Goal: Task Accomplishment & Management: Manage account settings

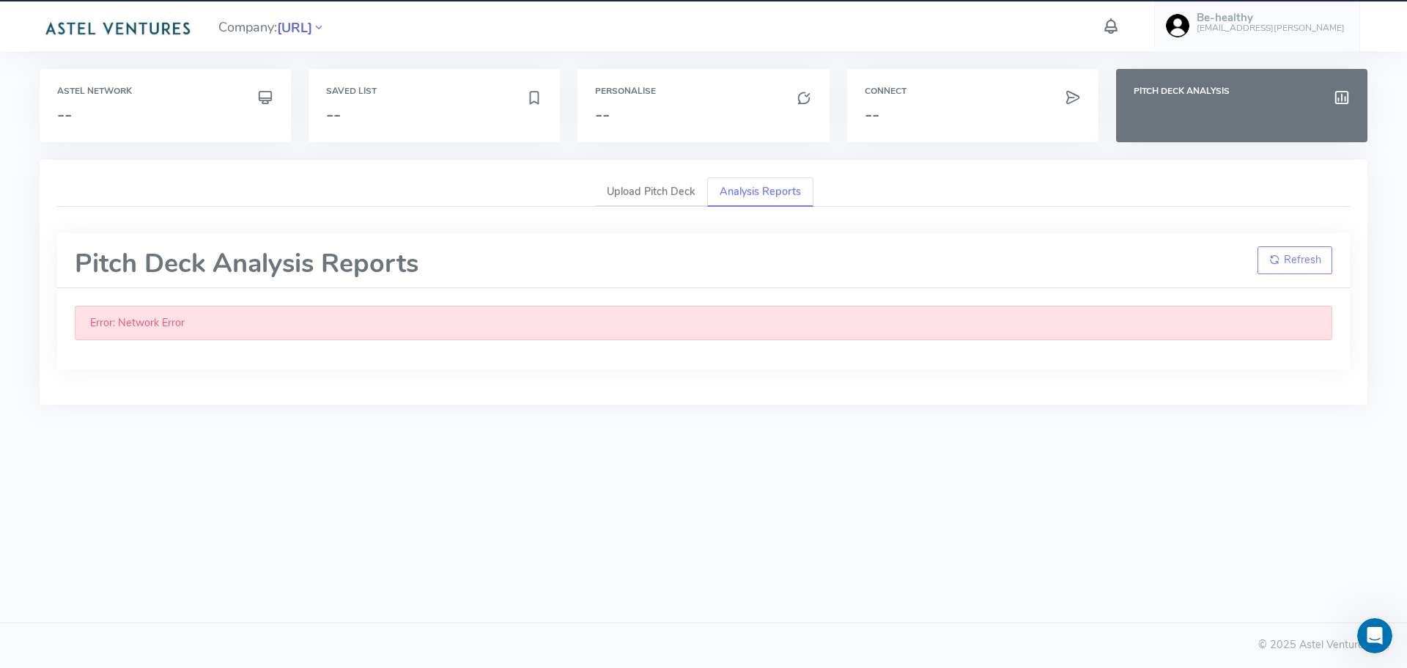
click at [312, 28] on span "[URL]" at bounding box center [294, 28] width 35 height 20
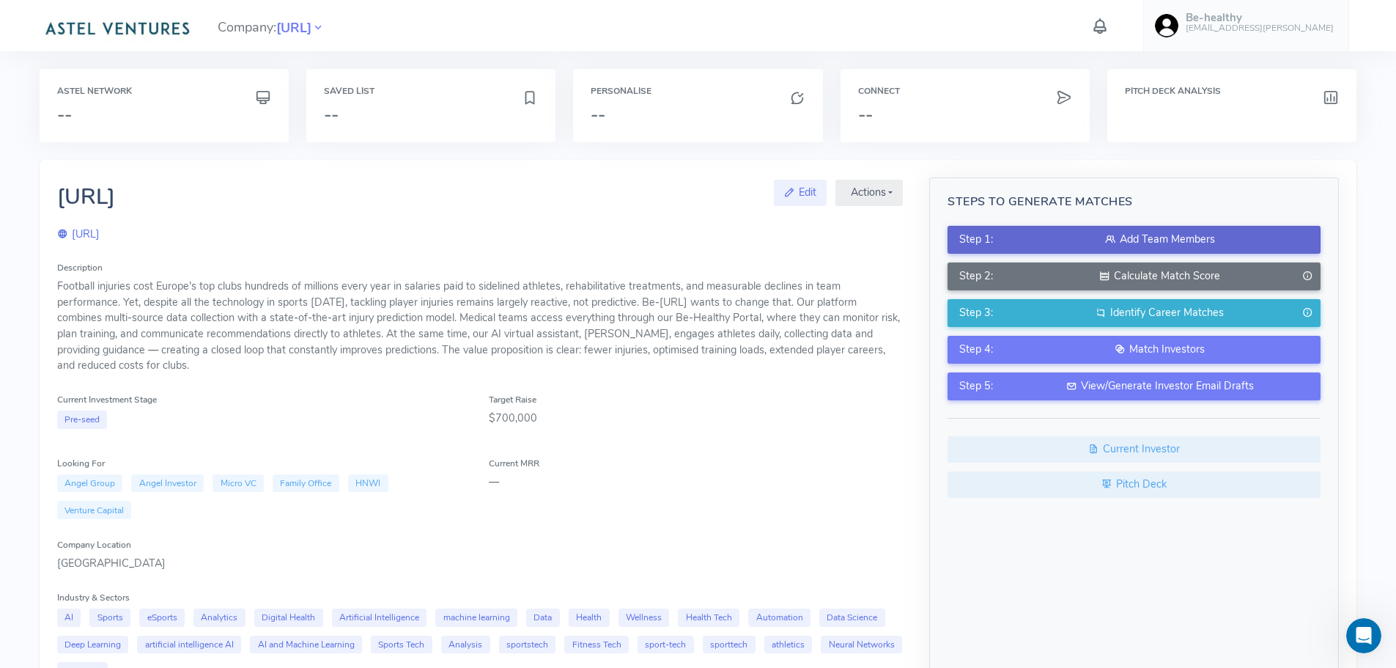
click at [1153, 234] on div "Add Team Members" at bounding box center [1160, 240] width 299 height 16
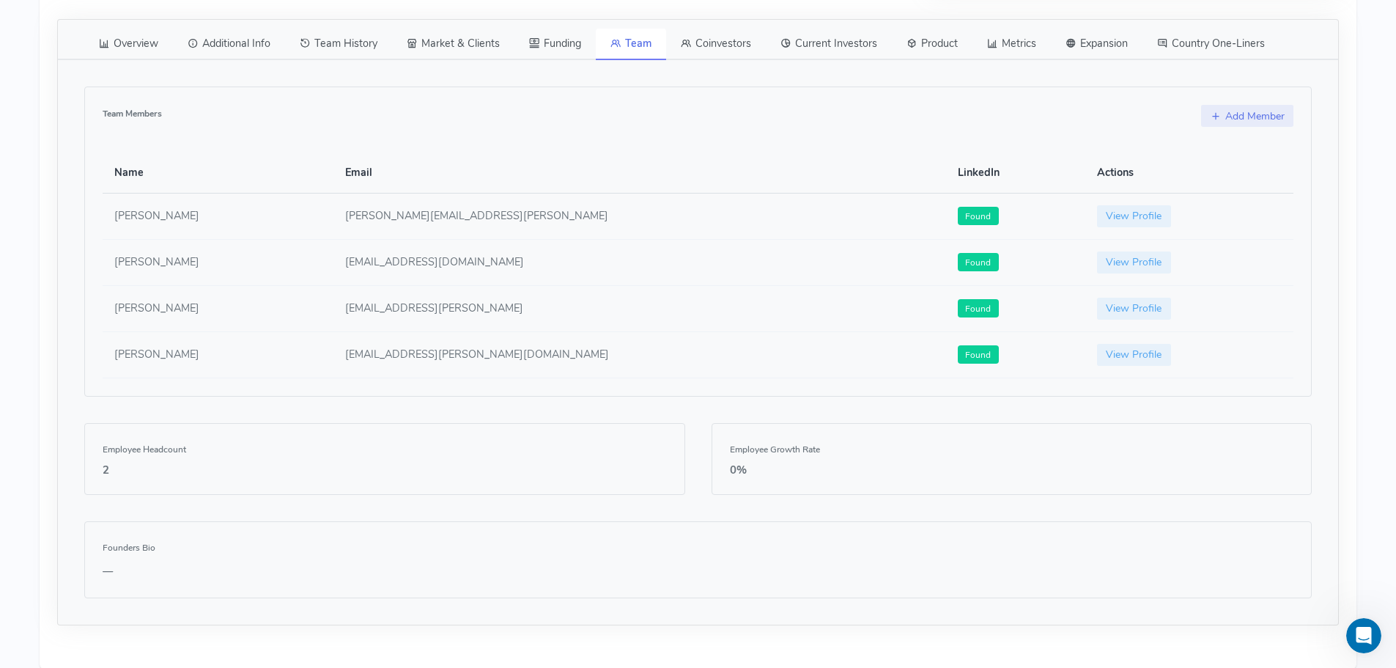
scroll to position [858, 0]
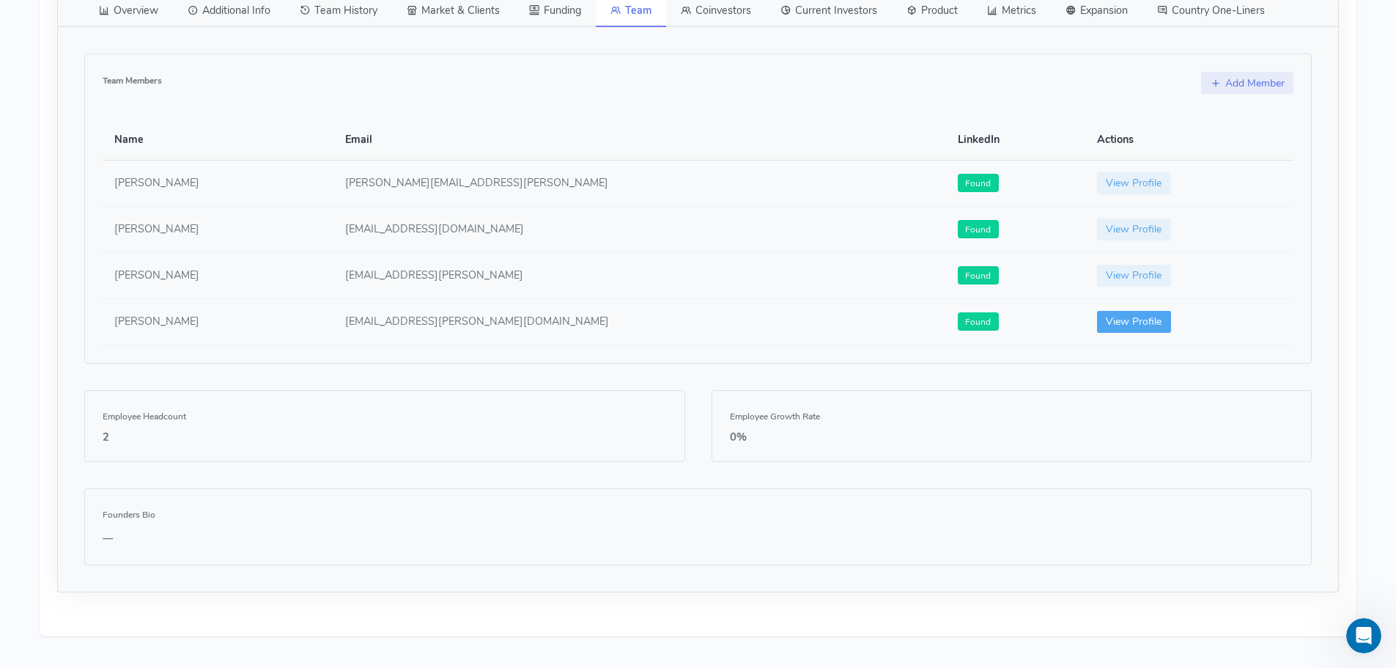
click at [1097, 311] on link "View Profile" at bounding box center [1134, 322] width 75 height 22
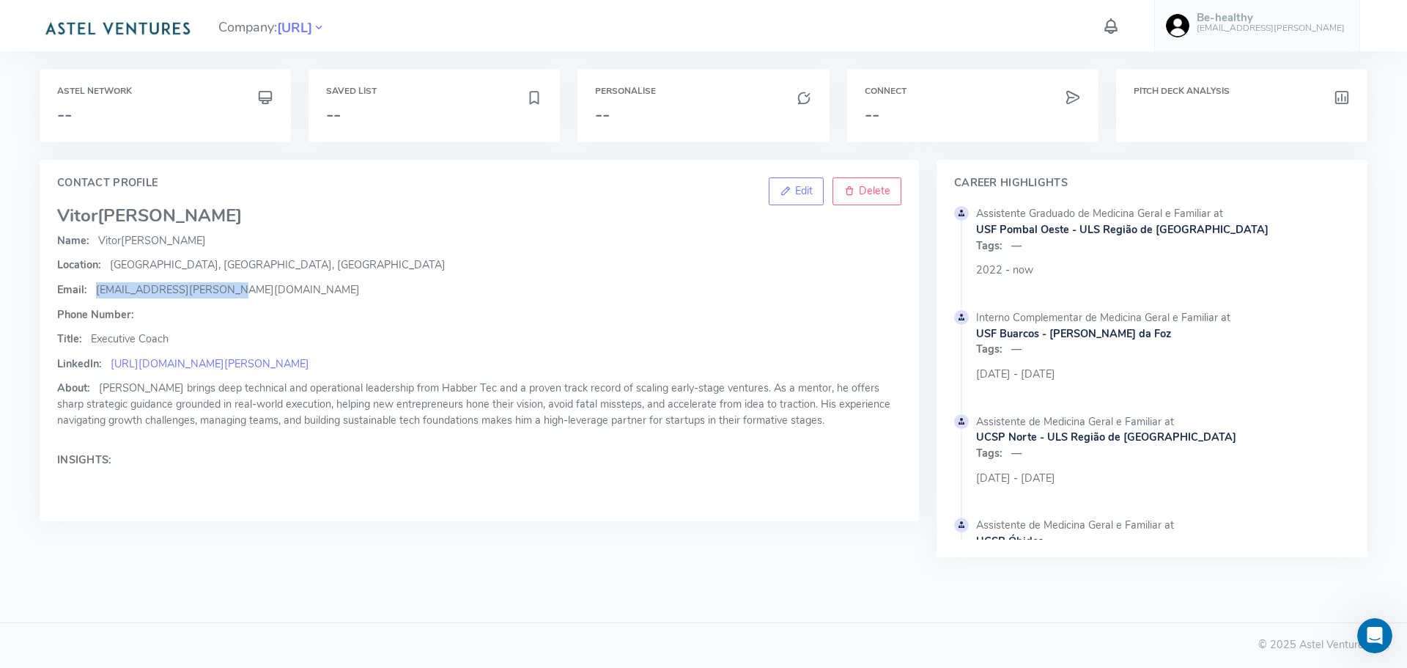
drag, startPoint x: 97, startPoint y: 292, endPoint x: 227, endPoint y: 295, distance: 130.5
click at [227, 295] on p "Email: [PERSON_NAME][EMAIL_ADDRESS][DOMAIN_NAME]" at bounding box center [479, 290] width 844 height 16
click at [184, 291] on span "[EMAIL_ADDRESS][PERSON_NAME][DOMAIN_NAME]" at bounding box center [228, 289] width 264 height 15
drag, startPoint x: 97, startPoint y: 286, endPoint x: 220, endPoint y: 286, distance: 122.4
click at [220, 286] on p "Email: [PERSON_NAME][EMAIL_ADDRESS][DOMAIN_NAME]" at bounding box center [479, 290] width 844 height 16
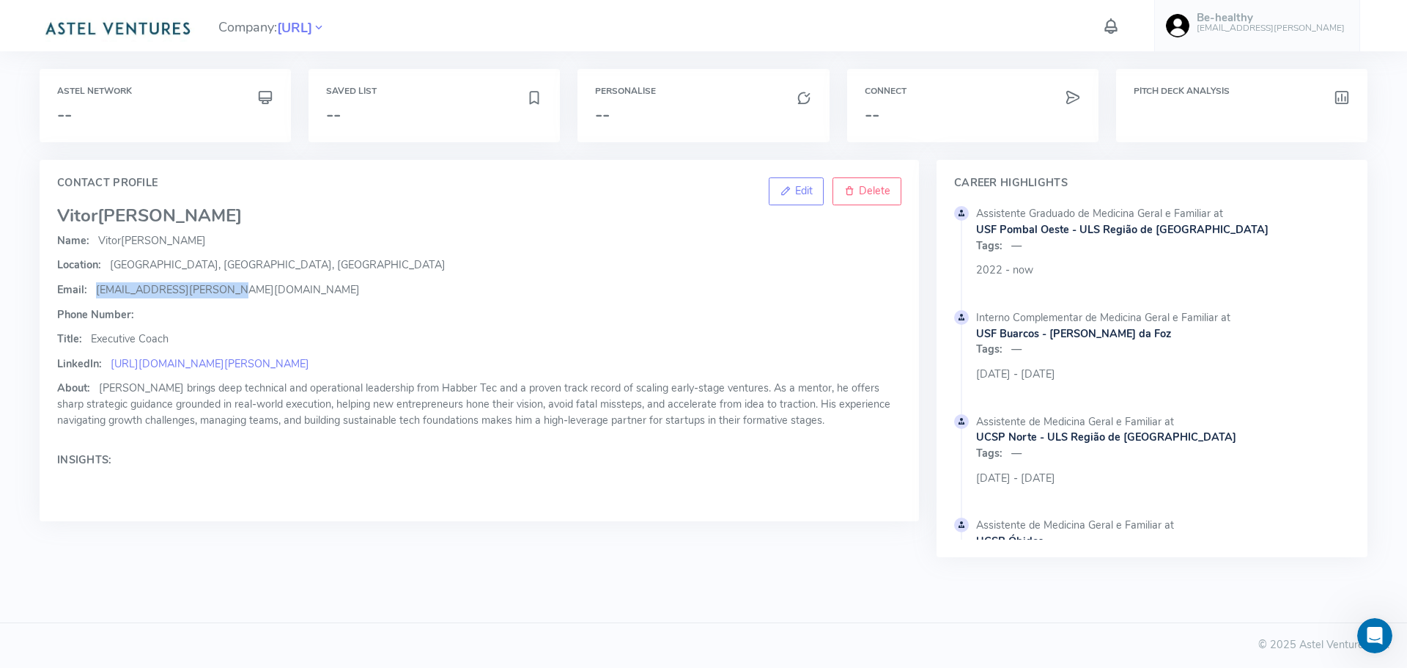
click at [215, 290] on span "[EMAIL_ADDRESS][PERSON_NAME][DOMAIN_NAME]" at bounding box center [228, 289] width 264 height 15
click at [180, 289] on span "[EMAIL_ADDRESS][PERSON_NAME][DOMAIN_NAME]" at bounding box center [228, 289] width 264 height 15
click at [785, 190] on icon at bounding box center [785, 190] width 10 height 15
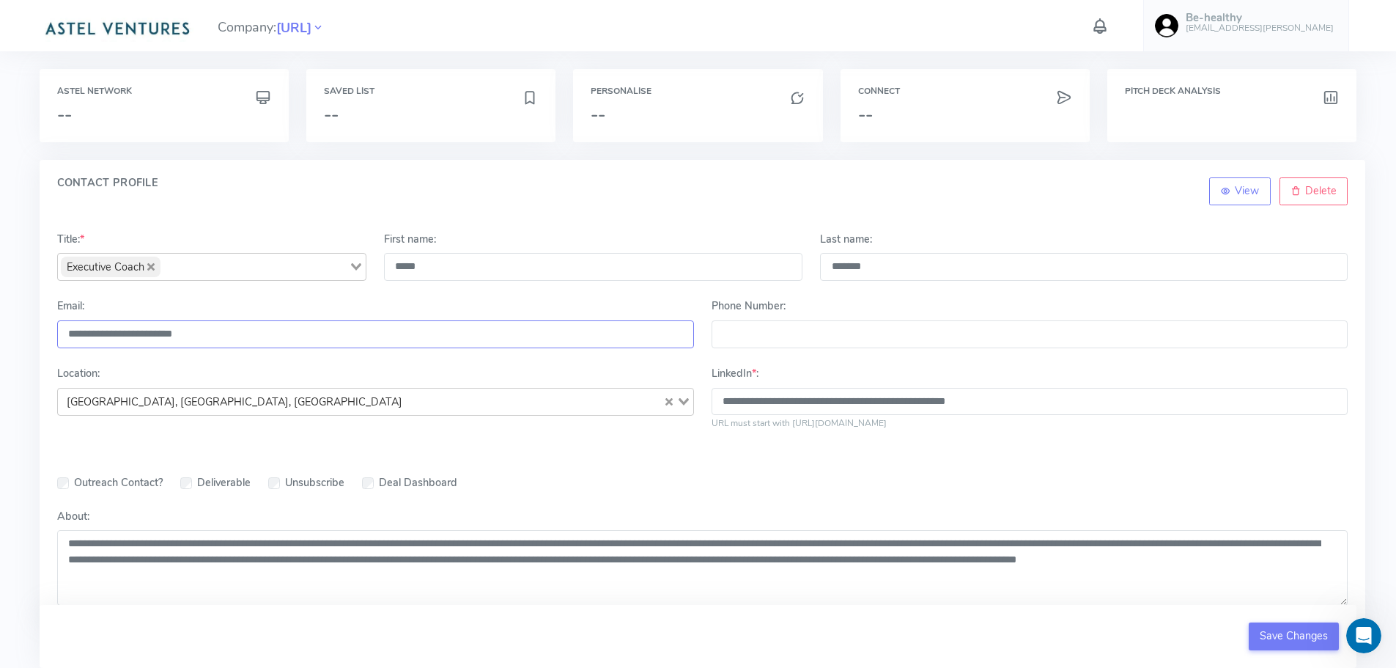
click at [264, 341] on input "**********" at bounding box center [375, 334] width 637 height 28
click at [1285, 630] on button "Save Changes" at bounding box center [1294, 636] width 91 height 28
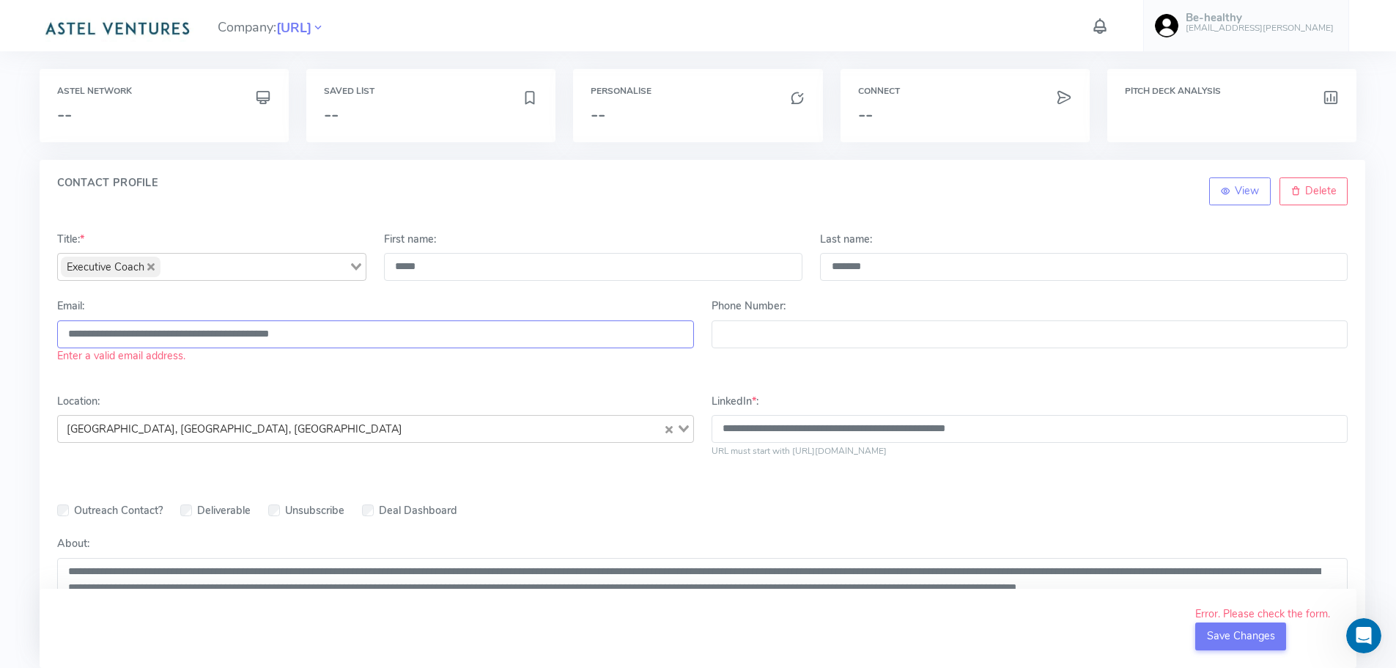
drag, startPoint x: 195, startPoint y: 334, endPoint x: 207, endPoint y: 272, distance: 63.5
click at [195, 331] on input "**********" at bounding box center [375, 334] width 637 height 28
click at [1236, 639] on button "Save Changes" at bounding box center [1240, 636] width 91 height 28
click at [193, 337] on input "**********" at bounding box center [375, 334] width 637 height 28
drag, startPoint x: 190, startPoint y: 335, endPoint x: 458, endPoint y: 340, distance: 268.3
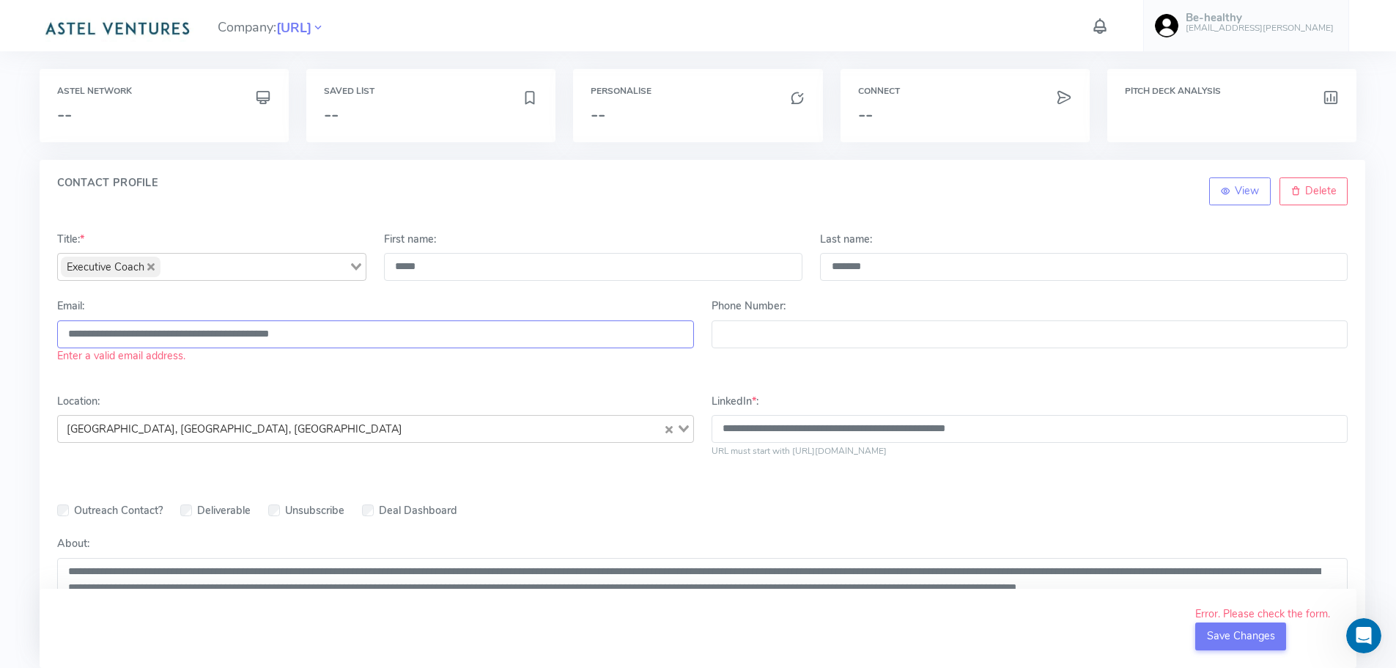
click at [457, 340] on input "**********" at bounding box center [375, 334] width 637 height 28
type input "**********"
click at [1243, 636] on button "Save Changes" at bounding box center [1240, 636] width 91 height 28
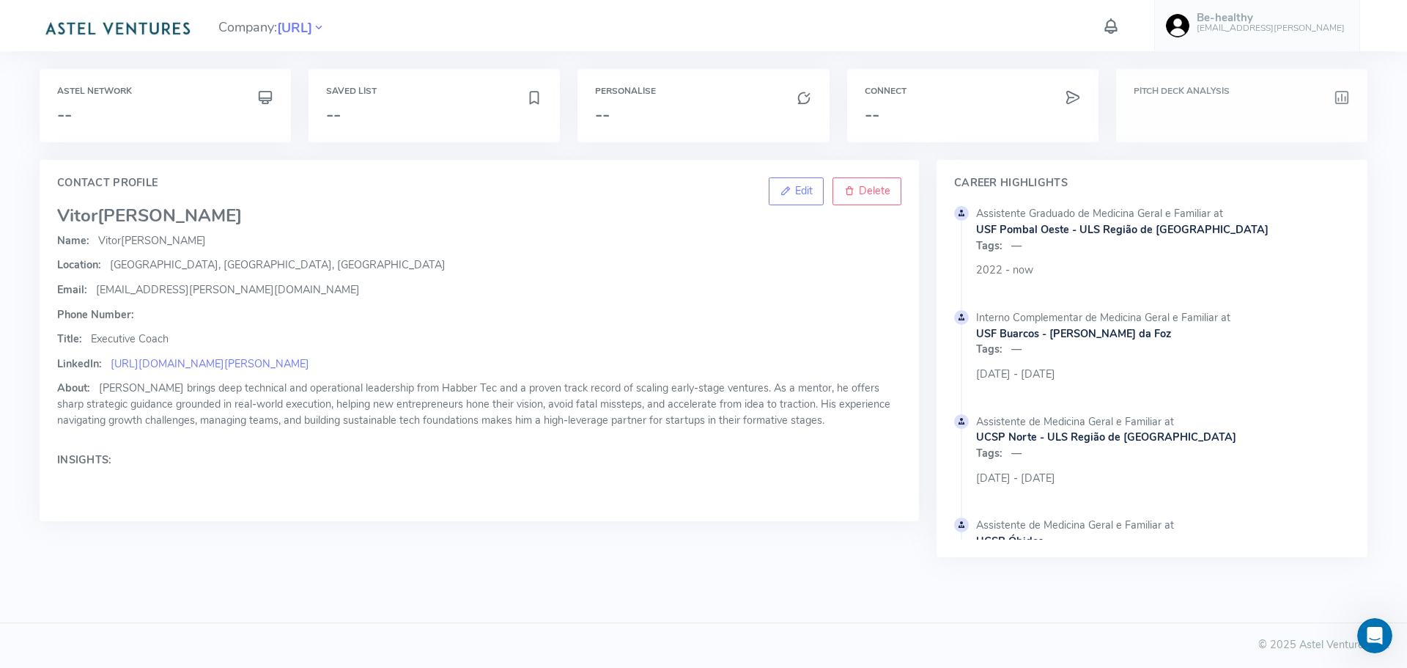
click at [1205, 93] on h6 "Pitch Deck Analysis" at bounding box center [1242, 91] width 216 height 10
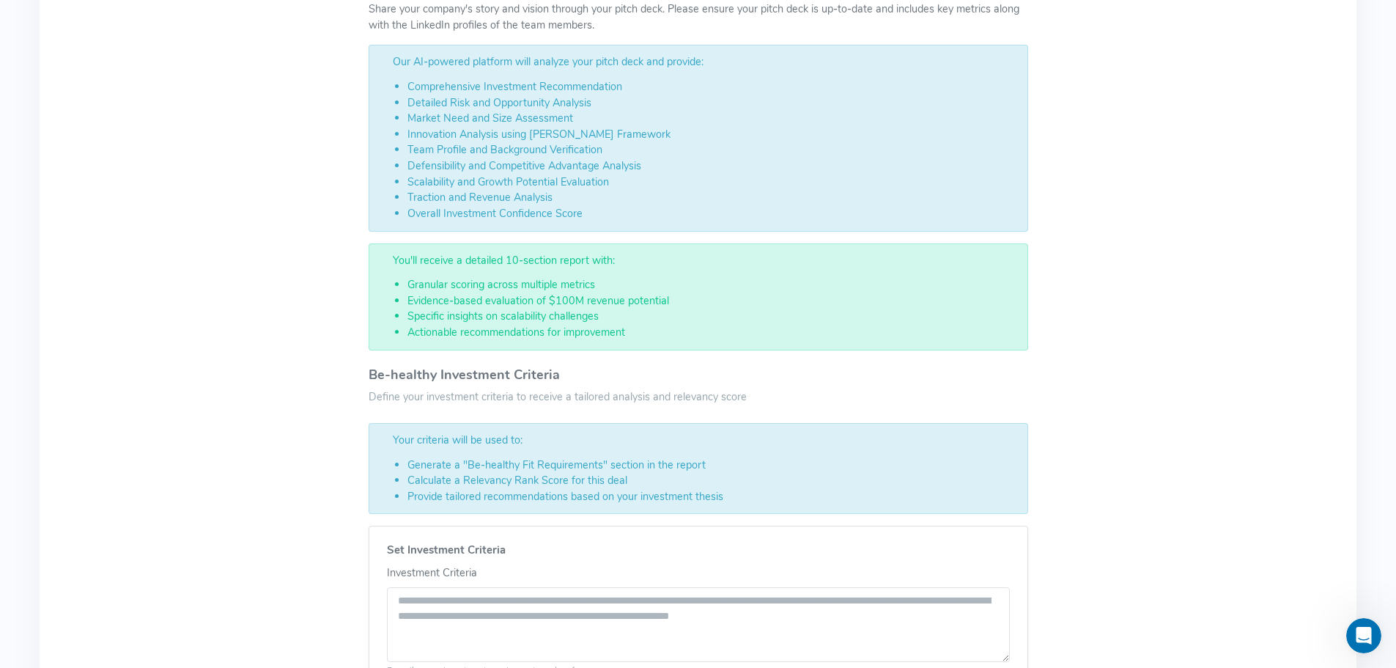
scroll to position [293, 0]
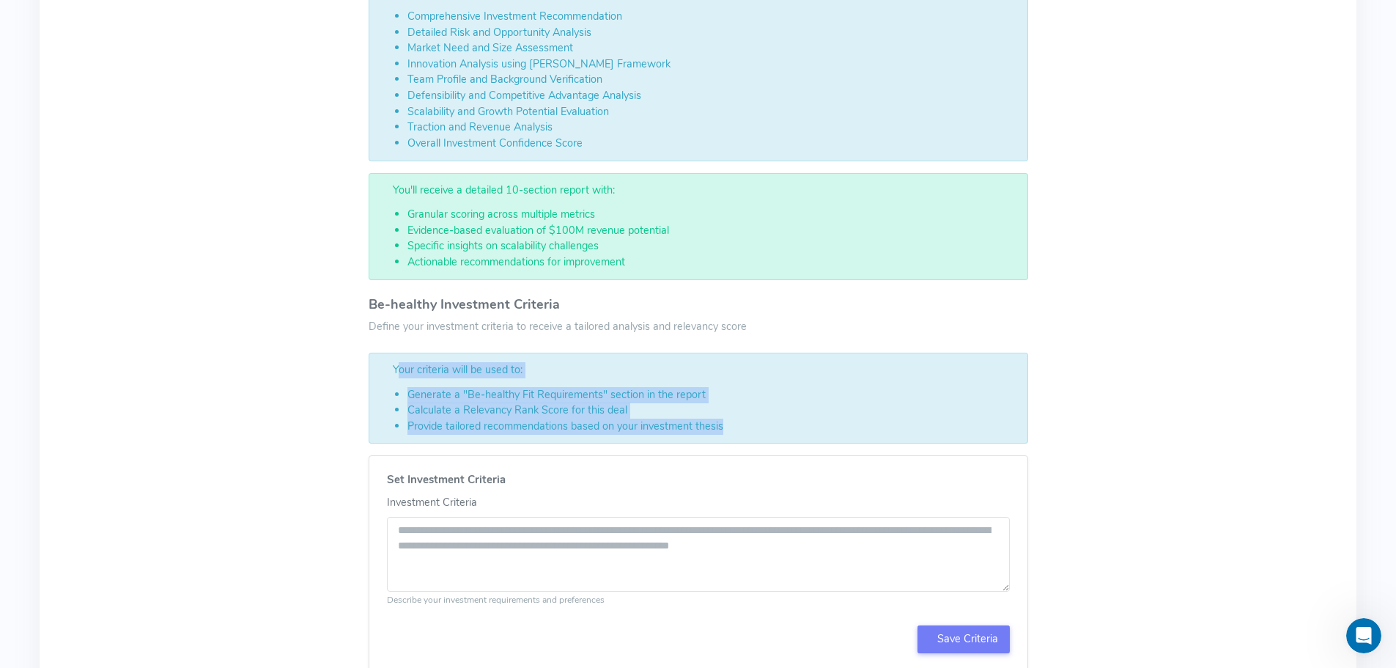
drag, startPoint x: 394, startPoint y: 368, endPoint x: 761, endPoint y: 429, distance: 372.2
click at [761, 429] on div "Your criteria will be used to: Generate a "Be-healthy Fit Requirements" section…" at bounding box center [699, 397] width 660 height 91
click at [708, 429] on li "Provide tailored recommendations based on your investment thesis" at bounding box center [709, 426] width 605 height 16
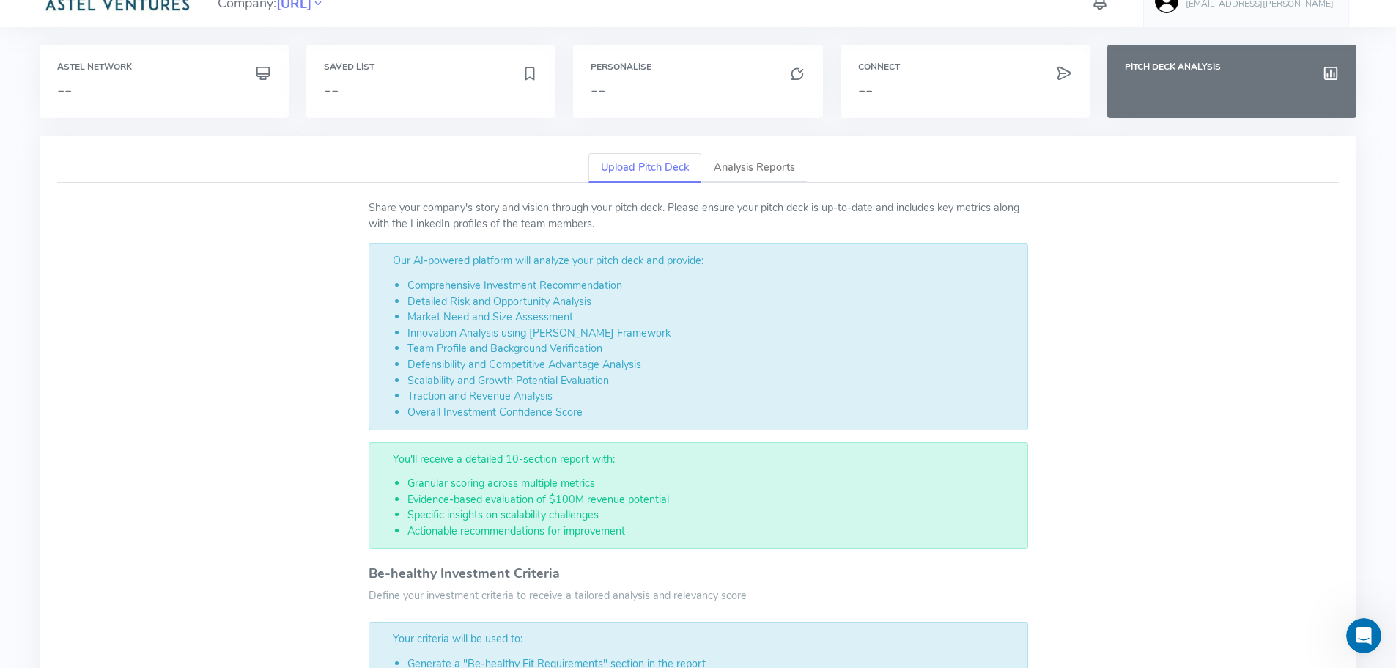
scroll to position [0, 0]
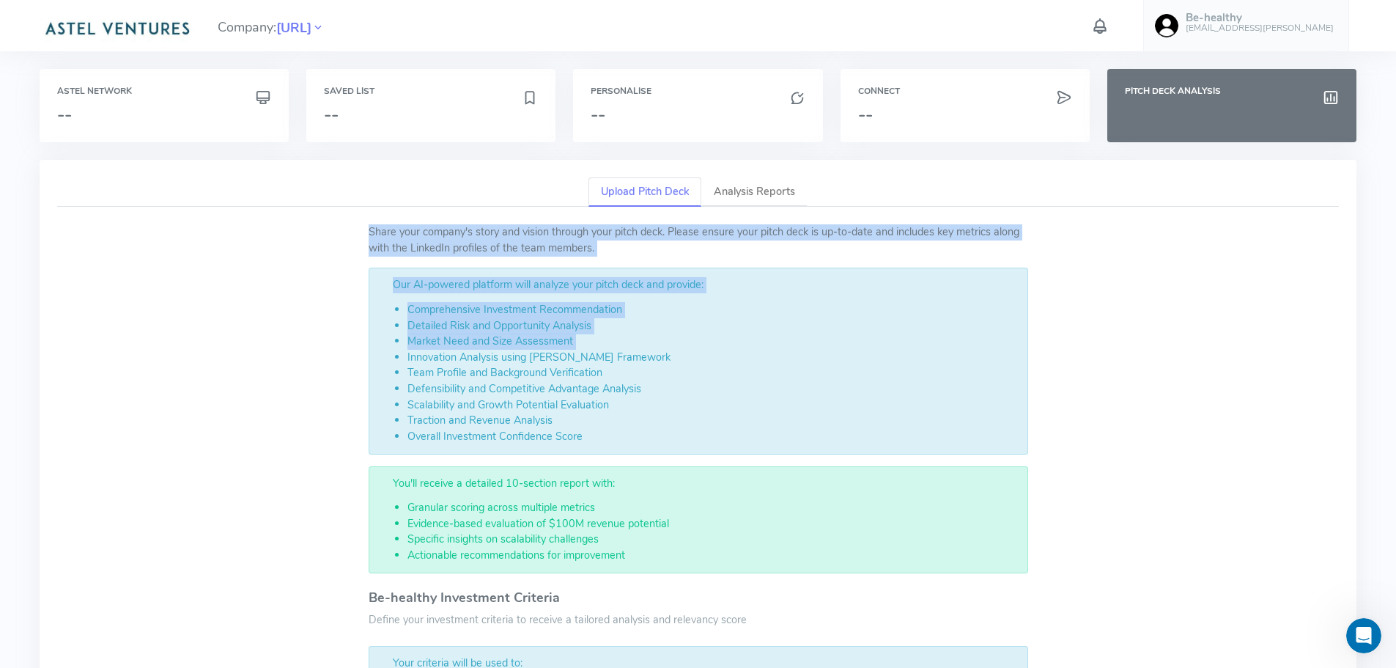
drag, startPoint x: 369, startPoint y: 232, endPoint x: 394, endPoint y: 354, distance: 124.9
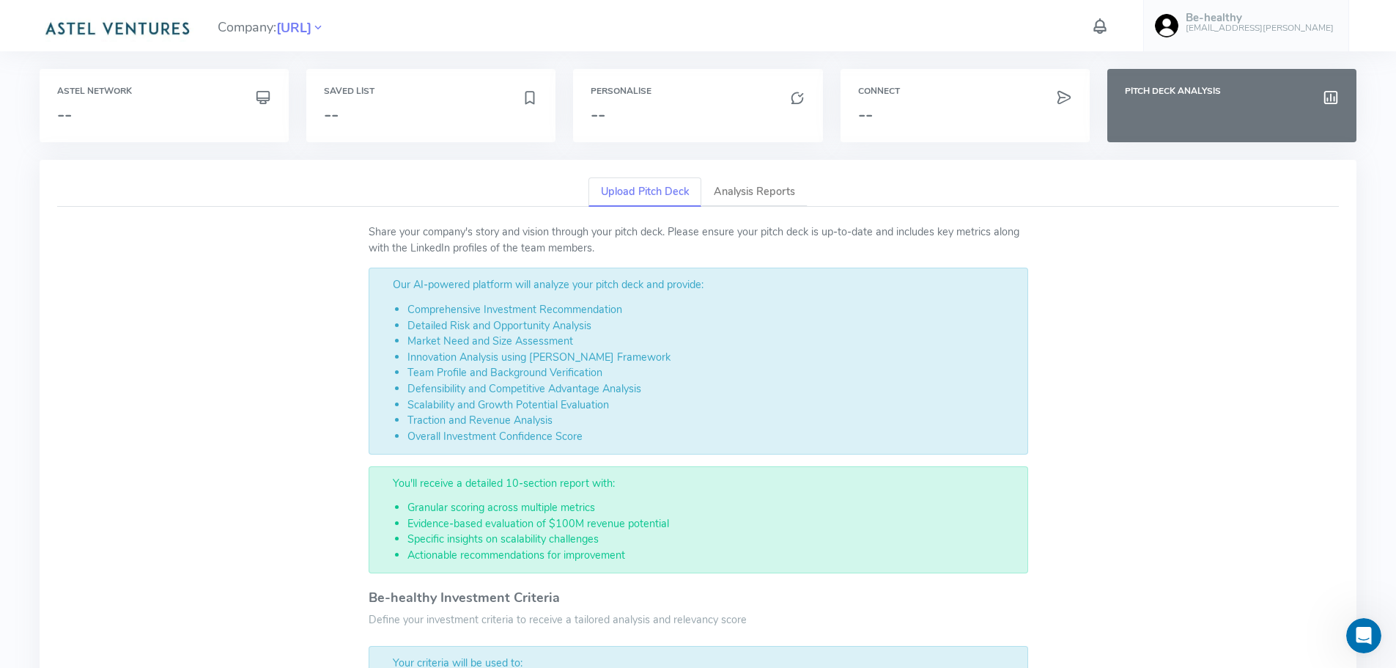
click at [414, 361] on li "Innovation Analysis using [PERSON_NAME] Framework" at bounding box center [709, 358] width 605 height 16
drag, startPoint x: 405, startPoint y: 358, endPoint x: 701, endPoint y: 359, distance: 296.1
click at [701, 359] on ul "Comprehensive Investment Recommendation Detailed Risk and Opportunity Analysis …" at bounding box center [698, 373] width 629 height 142
click at [694, 358] on li "Innovation Analysis using [PERSON_NAME] Framework" at bounding box center [709, 358] width 605 height 16
